Goal: Task Accomplishment & Management: Manage account settings

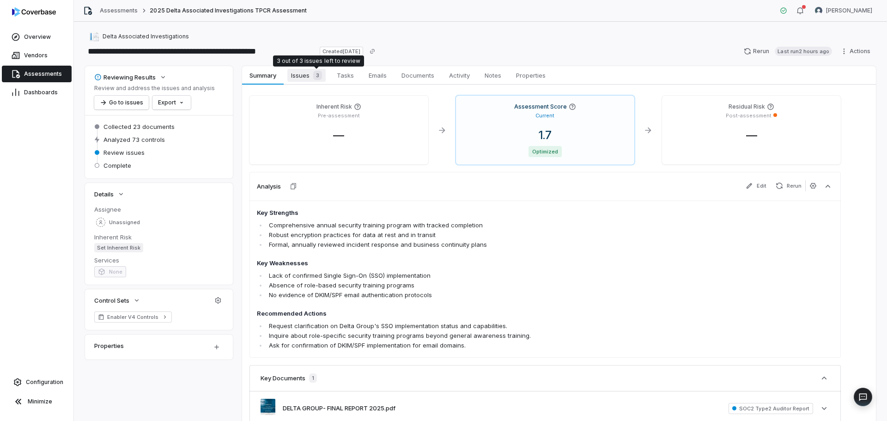
click at [311, 78] on div "3" at bounding box center [315, 75] width 12 height 9
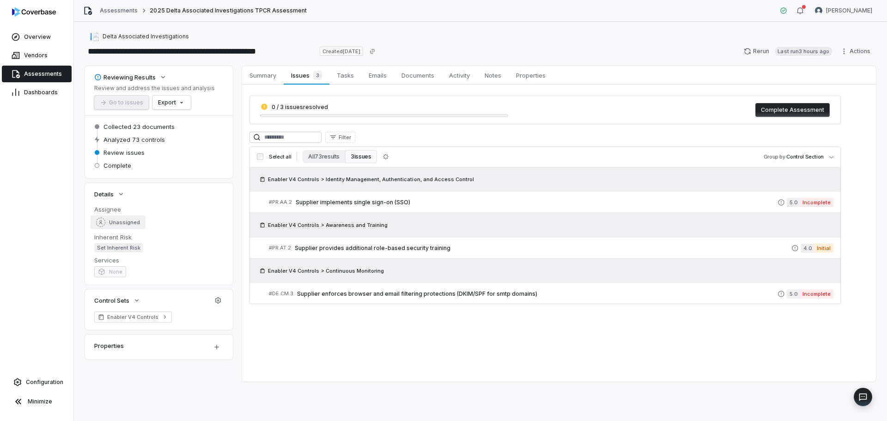
click at [119, 216] on button "Unassigned" at bounding box center [118, 222] width 55 height 14
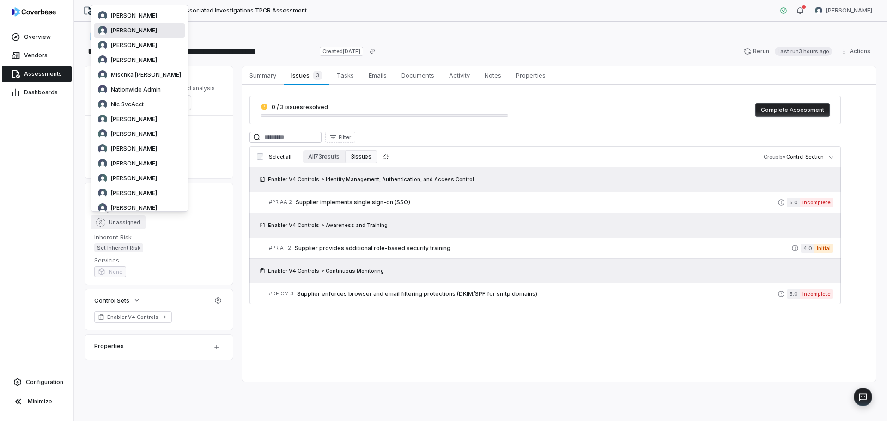
scroll to position [139, 0]
click at [136, 135] on span "[PERSON_NAME]" at bounding box center [134, 134] width 46 height 7
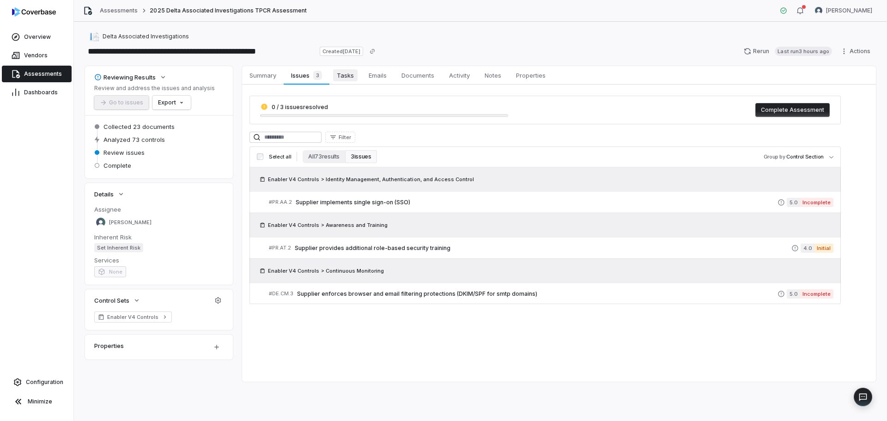
click at [349, 75] on span "Tasks" at bounding box center [345, 75] width 24 height 12
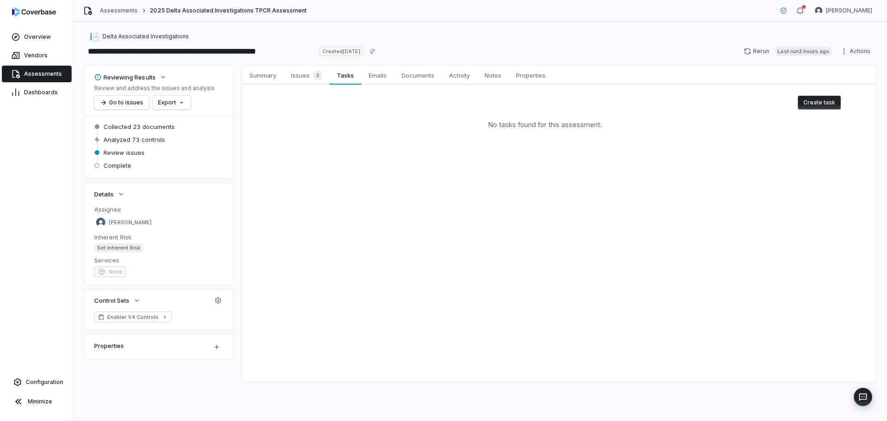
click at [828, 100] on button "Create task" at bounding box center [819, 103] width 43 height 14
type textarea "*"
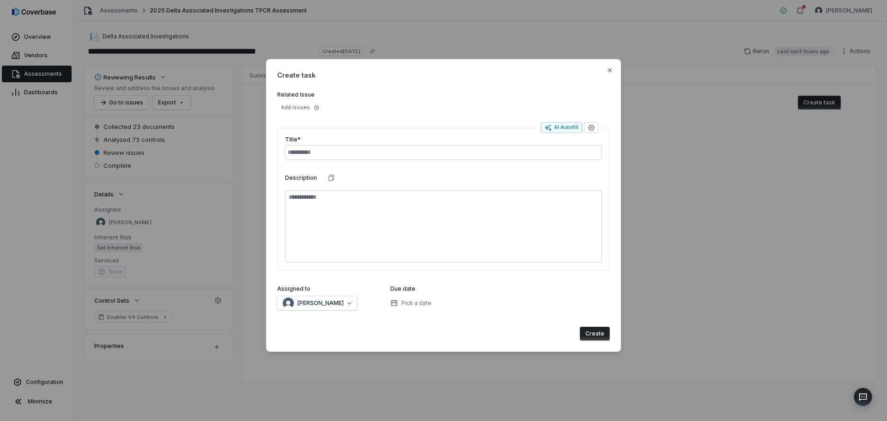
click at [304, 152] on input "text" at bounding box center [443, 152] width 317 height 15
type input "**********"
click at [412, 303] on span "Pick a date" at bounding box center [416, 302] width 30 height 7
click at [377, 264] on button "27" at bounding box center [377, 268] width 17 height 17
click at [595, 330] on button "Create" at bounding box center [595, 334] width 30 height 14
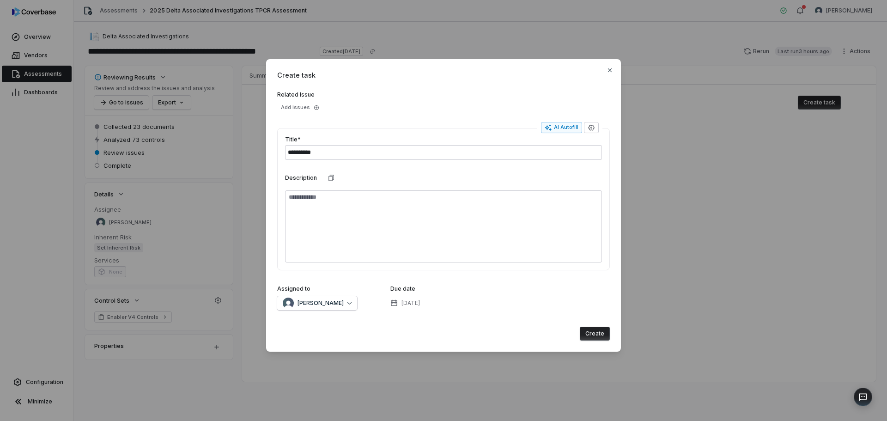
type textarea "*"
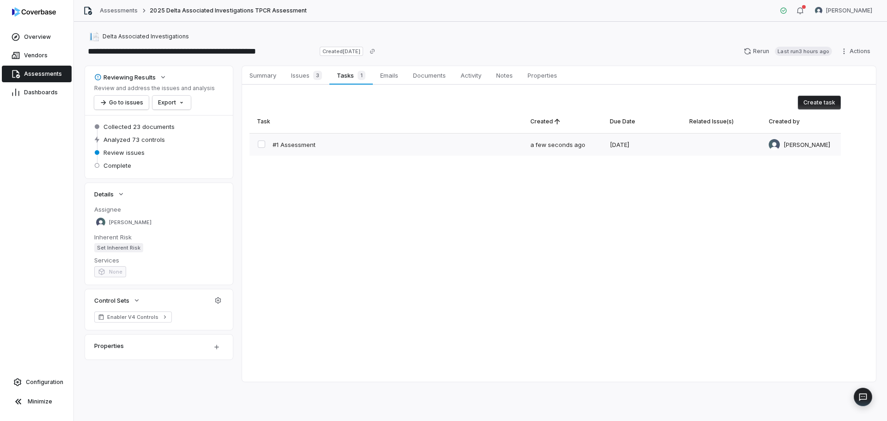
click at [725, 145] on div at bounding box center [721, 144] width 79 height 22
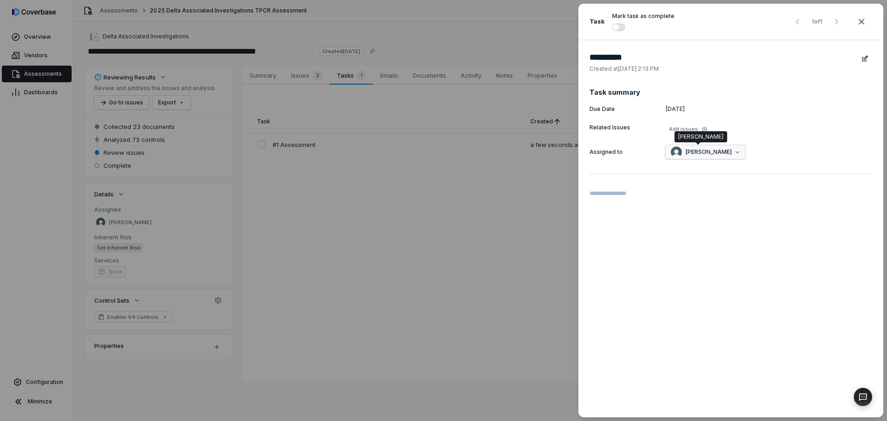
click at [722, 153] on span "[PERSON_NAME]" at bounding box center [708, 151] width 46 height 7
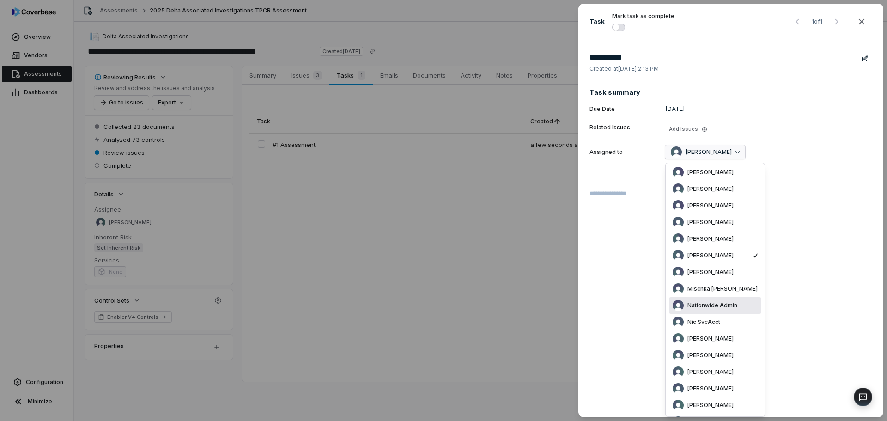
scroll to position [92, 0]
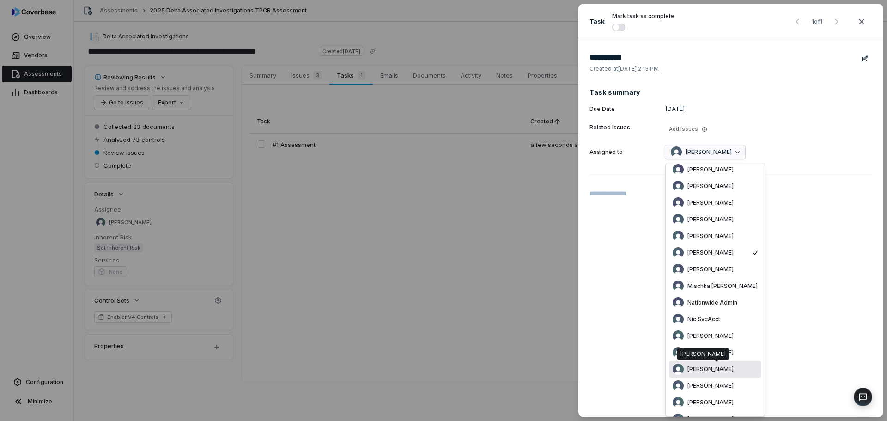
click at [727, 369] on span "[PERSON_NAME]" at bounding box center [710, 368] width 46 height 7
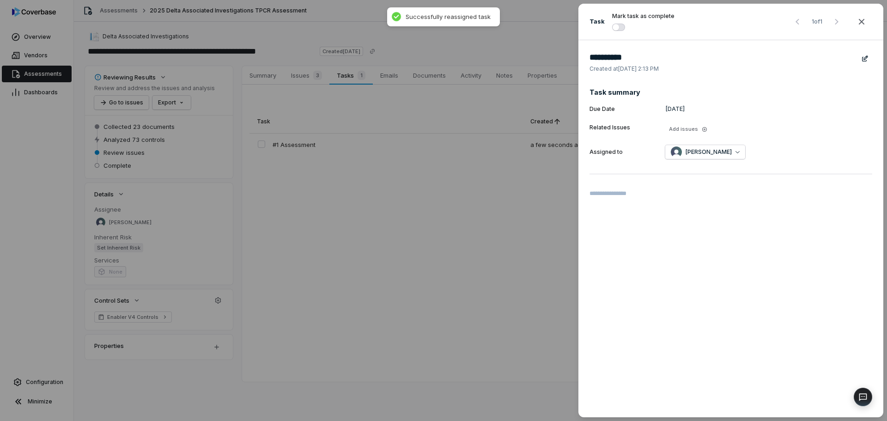
click at [406, 230] on div "**********" at bounding box center [443, 210] width 887 height 421
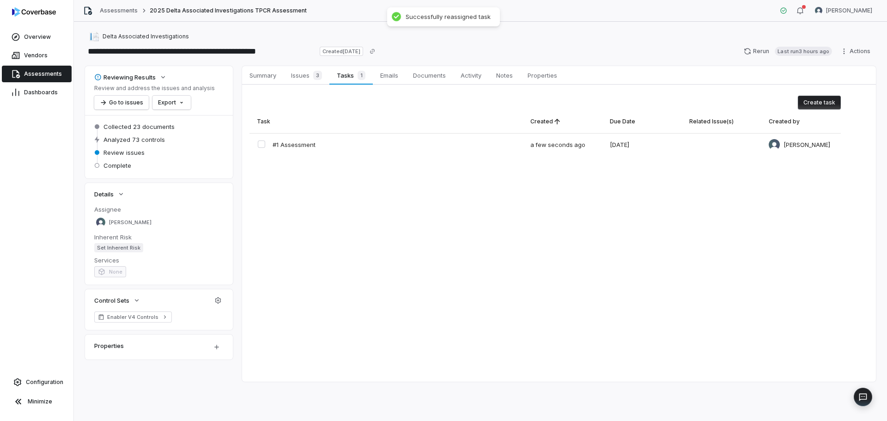
click at [46, 74] on span "Assessments" at bounding box center [43, 73] width 38 height 7
